Goal: Information Seeking & Learning: Learn about a topic

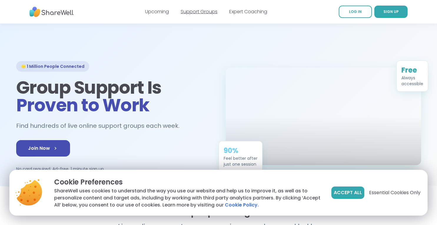
click at [204, 11] on link "Support Groups" at bounding box center [199, 11] width 37 height 7
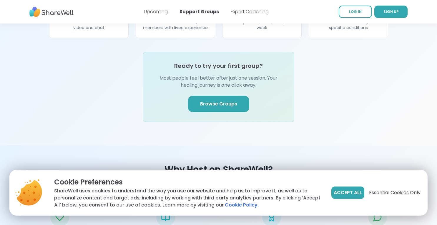
scroll to position [712, 0]
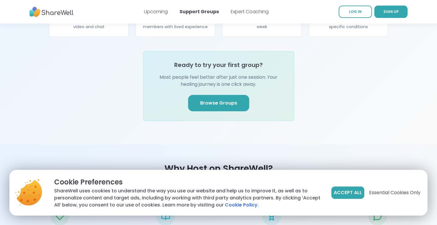
click at [238, 96] on link "Browse Groups" at bounding box center [218, 103] width 61 height 16
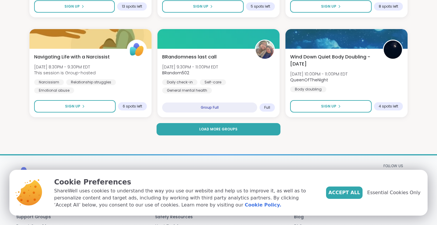
scroll to position [1158, 0]
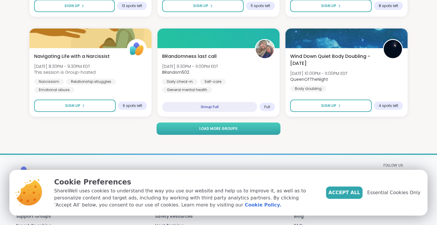
click at [256, 129] on button "Load more groups" at bounding box center [218, 129] width 124 height 12
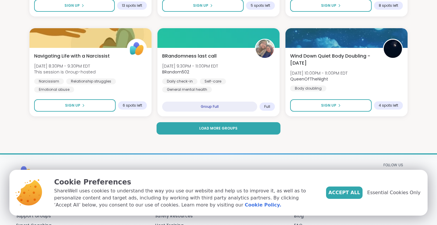
scroll to position [1159, 0]
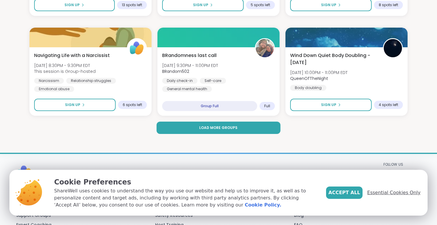
click at [396, 193] on span "Essential Cookies Only" at bounding box center [393, 192] width 53 height 7
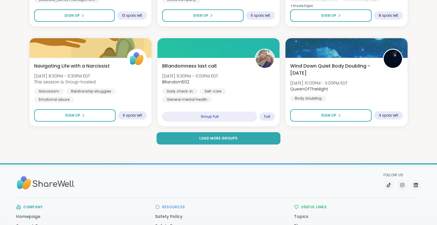
scroll to position [1150, 0]
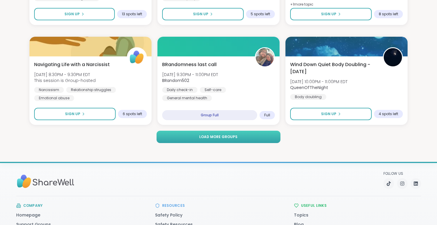
click at [220, 137] on span "Load more groups" at bounding box center [218, 136] width 38 height 5
